Goal: Use online tool/utility: Utilize a website feature to perform a specific function

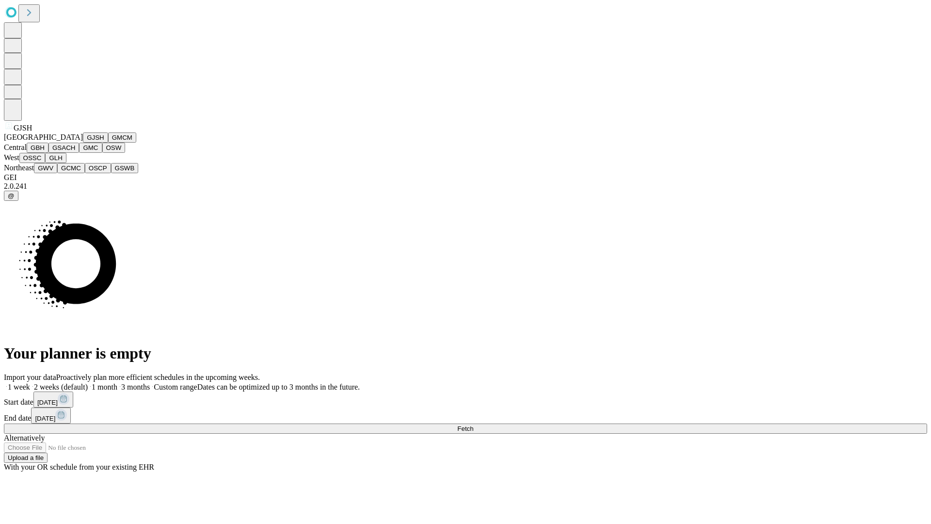
click at [83, 143] on button "GJSH" at bounding box center [95, 137] width 25 height 10
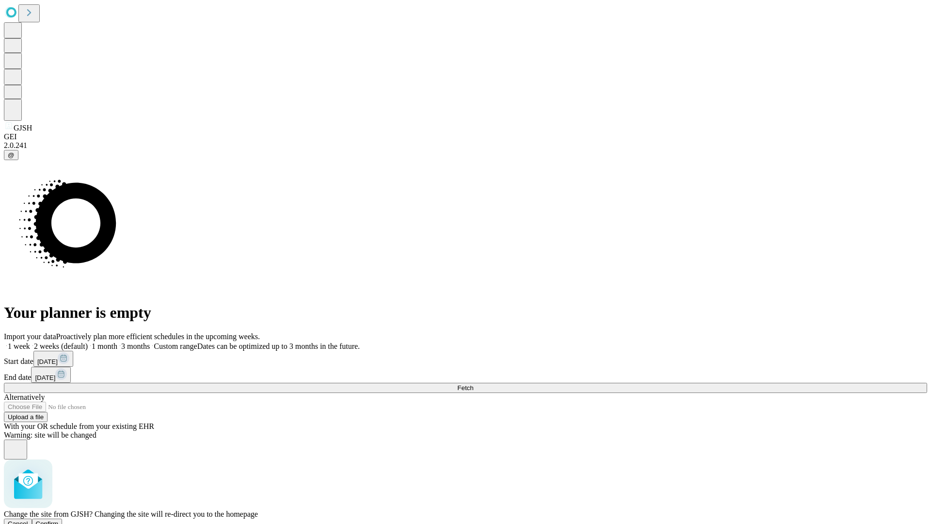
click at [59, 520] on span "Confirm" at bounding box center [47, 523] width 23 height 7
click at [117, 342] on label "1 month" at bounding box center [103, 346] width 30 height 8
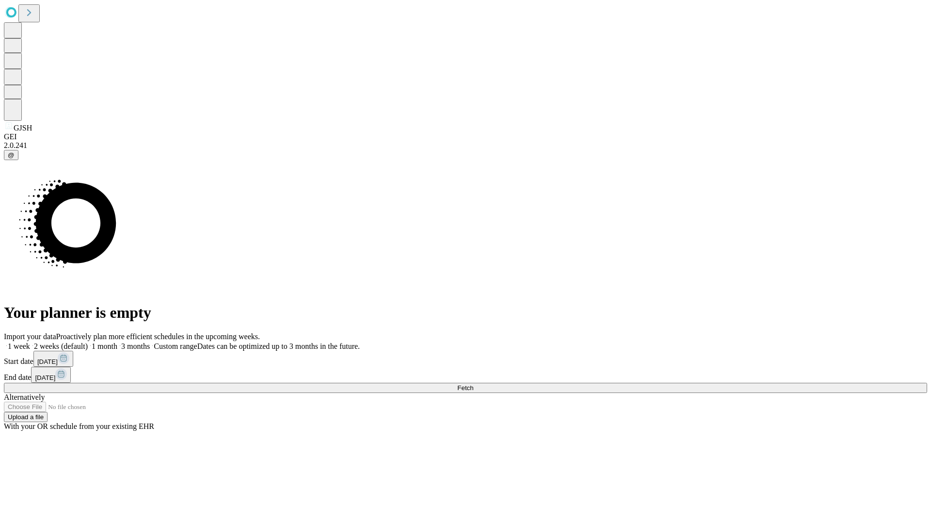
click at [473, 384] on span "Fetch" at bounding box center [465, 387] width 16 height 7
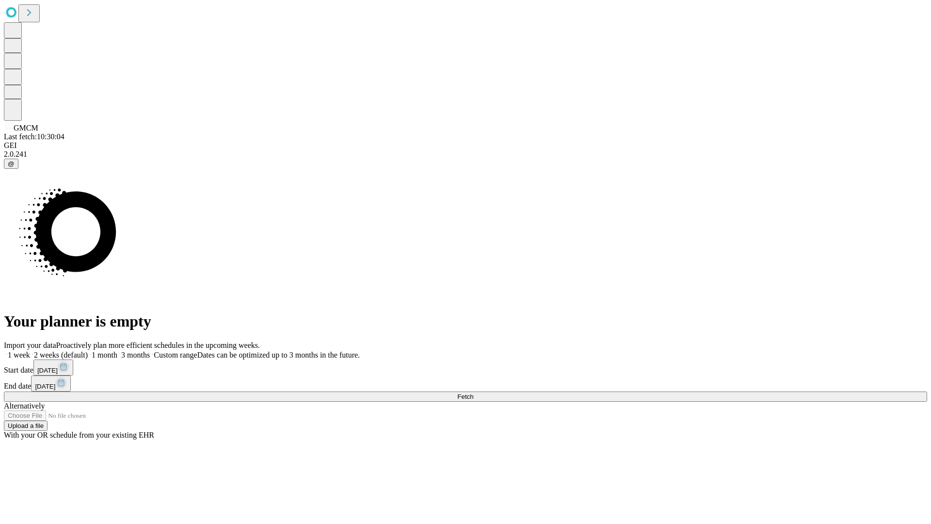
click at [473, 393] on span "Fetch" at bounding box center [465, 396] width 16 height 7
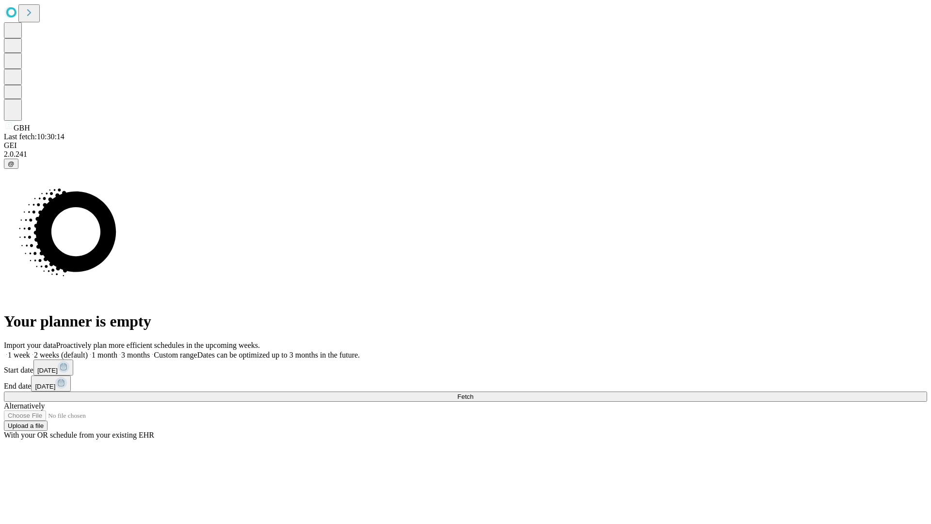
click at [117, 351] on label "1 month" at bounding box center [103, 355] width 30 height 8
click at [473, 393] on span "Fetch" at bounding box center [465, 396] width 16 height 7
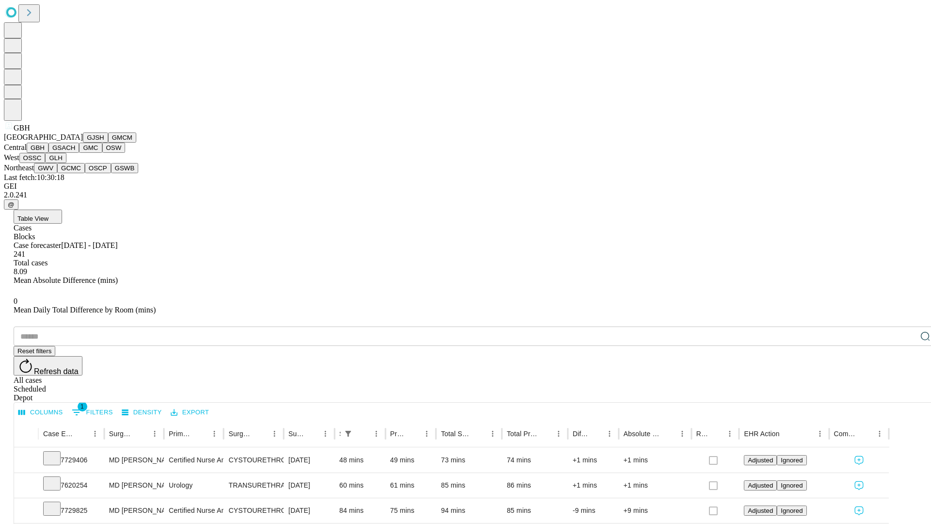
click at [75, 153] on button "GSACH" at bounding box center [64, 148] width 31 height 10
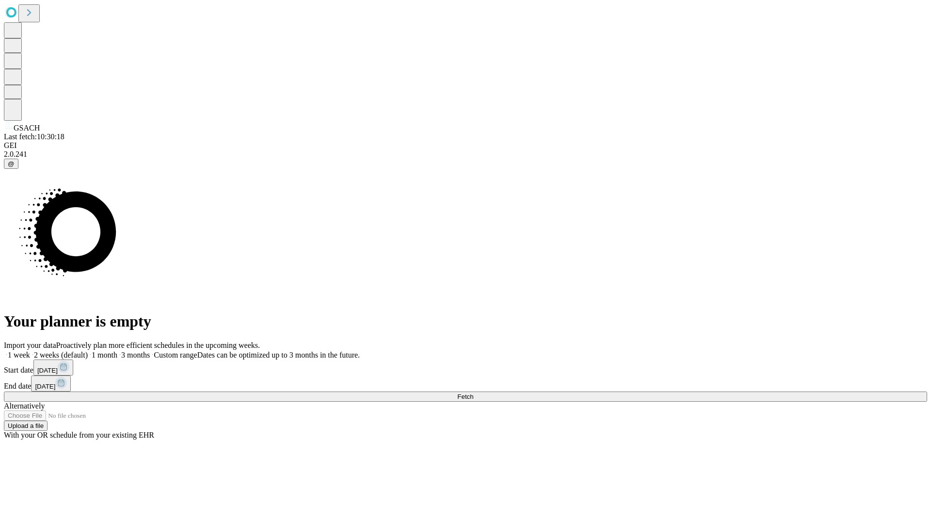
click at [117, 351] on label "1 month" at bounding box center [103, 355] width 30 height 8
click at [473, 393] on span "Fetch" at bounding box center [465, 396] width 16 height 7
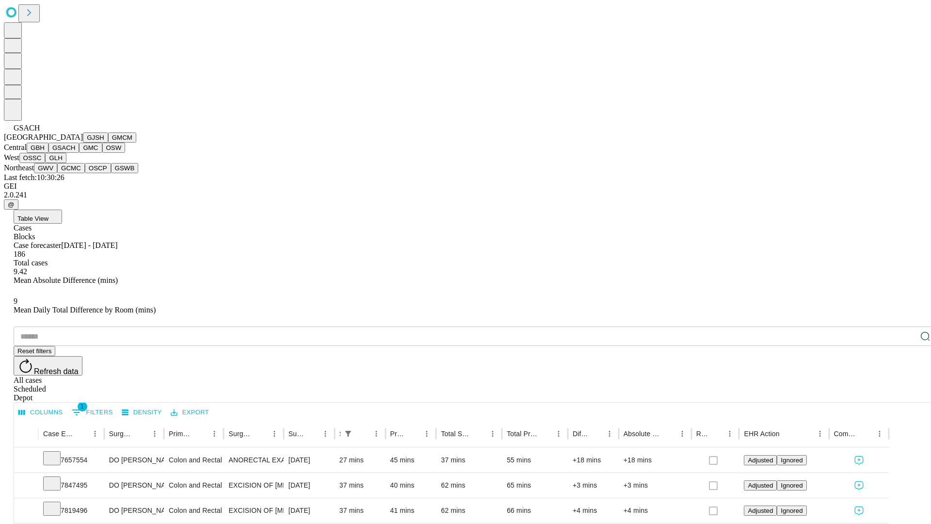
click at [79, 153] on button "GMC" at bounding box center [90, 148] width 23 height 10
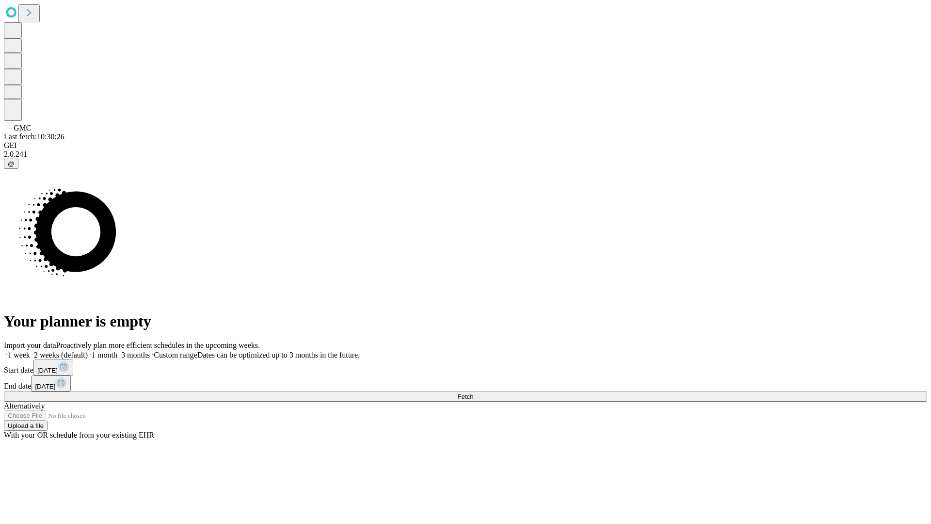
click at [117, 351] on label "1 month" at bounding box center [103, 355] width 30 height 8
click at [473, 393] on span "Fetch" at bounding box center [465, 396] width 16 height 7
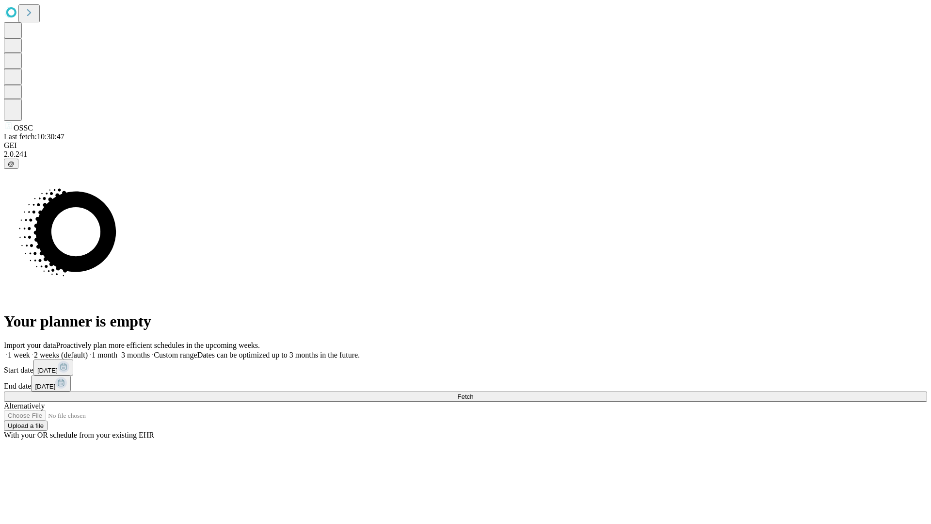
click at [117, 351] on label "1 month" at bounding box center [103, 355] width 30 height 8
click at [473, 393] on span "Fetch" at bounding box center [465, 396] width 16 height 7
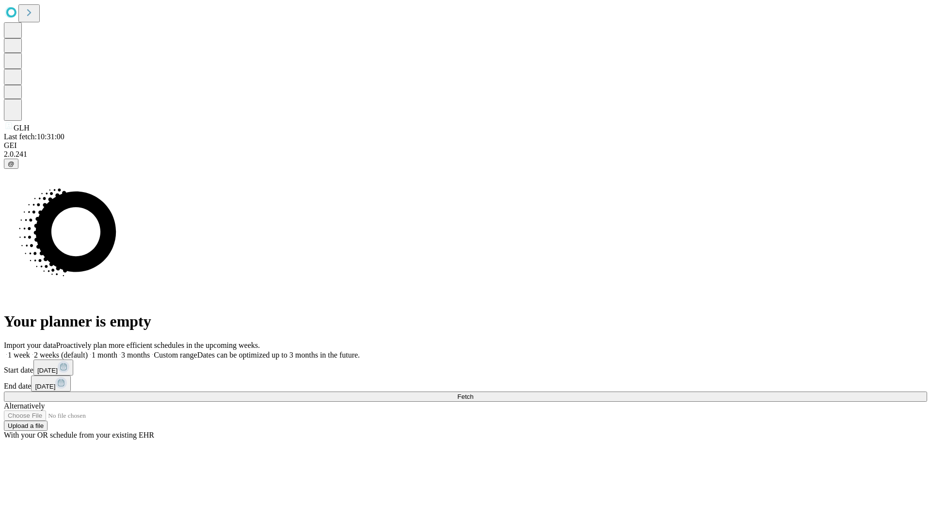
click at [117, 351] on label "1 month" at bounding box center [103, 355] width 30 height 8
click at [473, 393] on span "Fetch" at bounding box center [465, 396] width 16 height 7
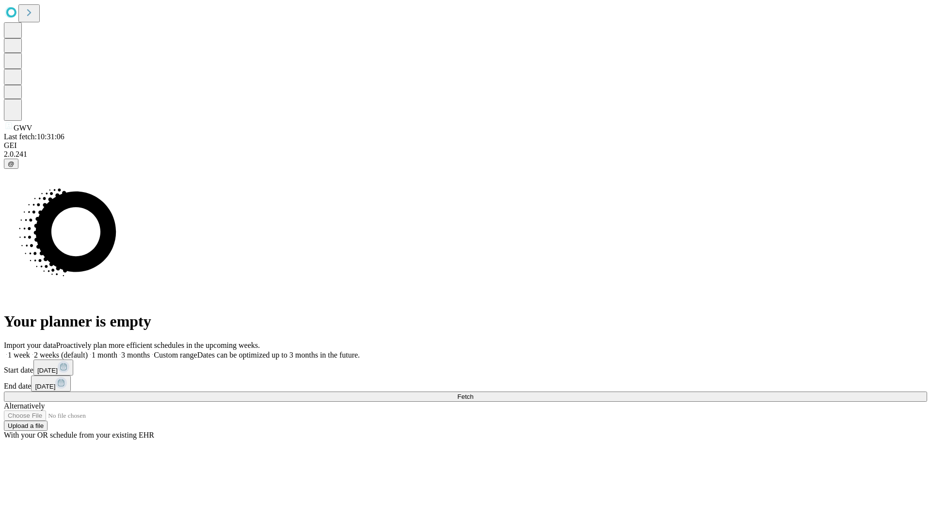
click at [117, 351] on label "1 month" at bounding box center [103, 355] width 30 height 8
click at [473, 393] on span "Fetch" at bounding box center [465, 396] width 16 height 7
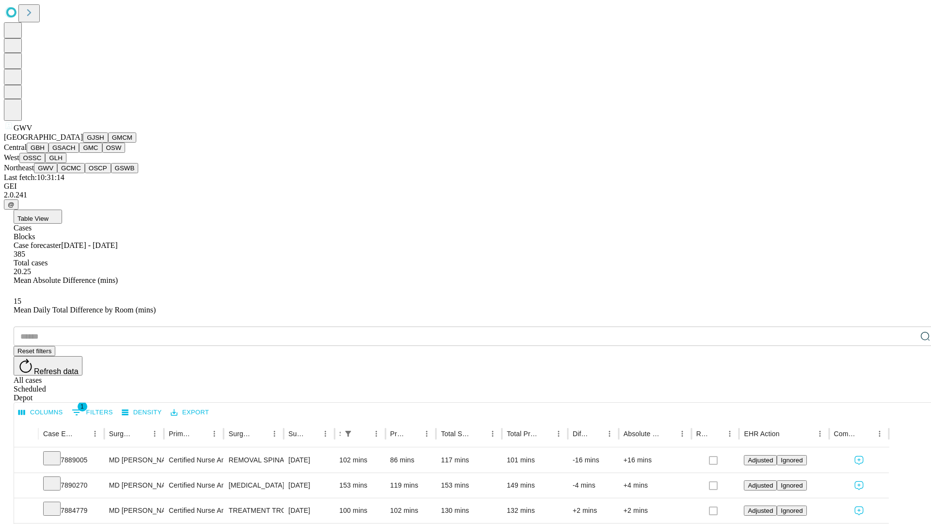
click at [75, 173] on button "GCMC" at bounding box center [71, 168] width 28 height 10
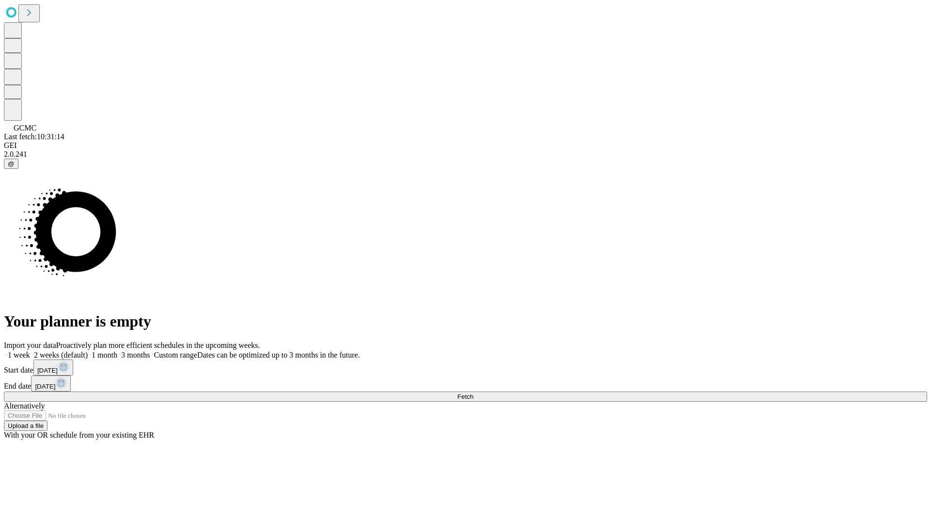
click at [117, 351] on label "1 month" at bounding box center [103, 355] width 30 height 8
click at [473, 393] on span "Fetch" at bounding box center [465, 396] width 16 height 7
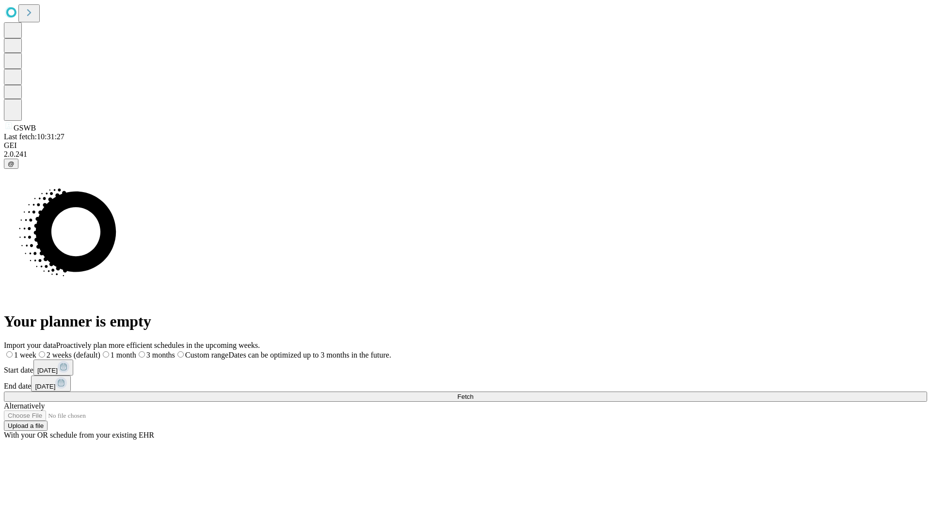
click at [136, 351] on label "1 month" at bounding box center [118, 355] width 36 height 8
click at [473, 393] on span "Fetch" at bounding box center [465, 396] width 16 height 7
